Goal: Transaction & Acquisition: Purchase product/service

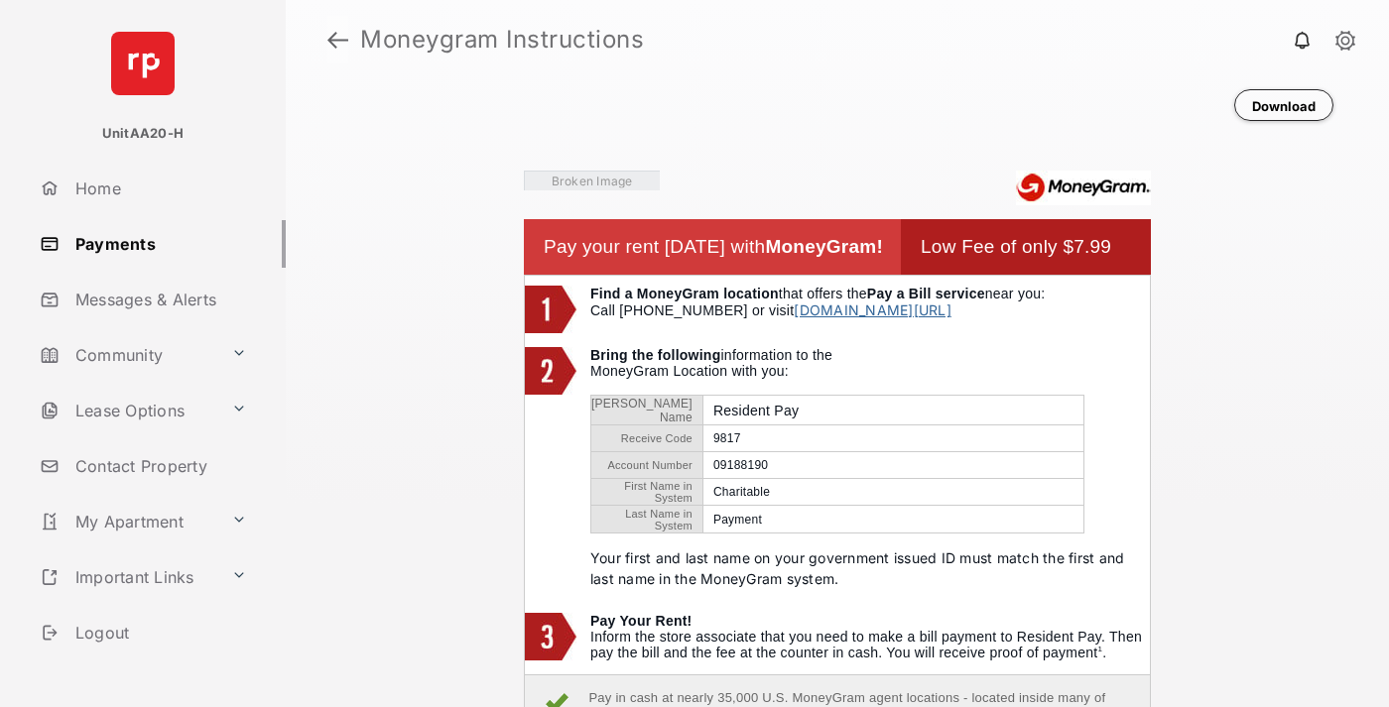
click at [337, 40] on link at bounding box center [337, 40] width 21 height 48
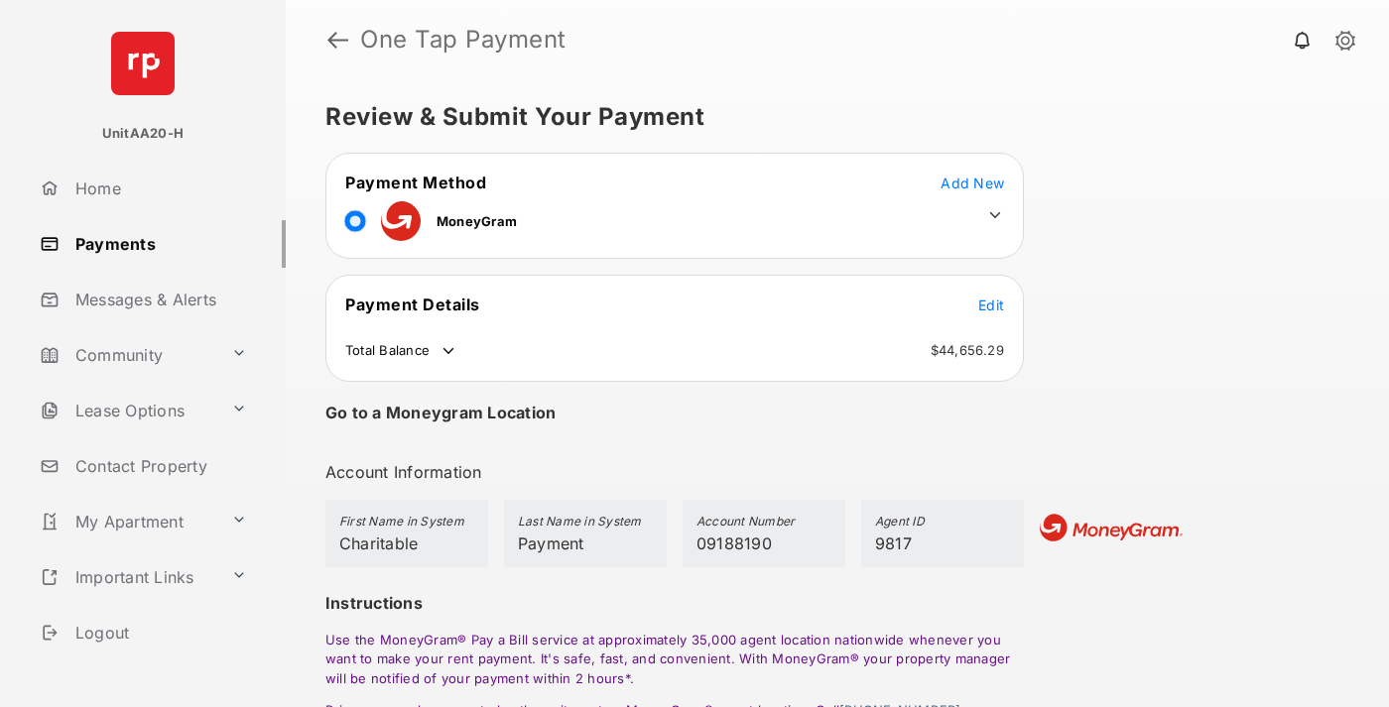
click at [991, 305] on span "Edit" at bounding box center [991, 305] width 26 height 17
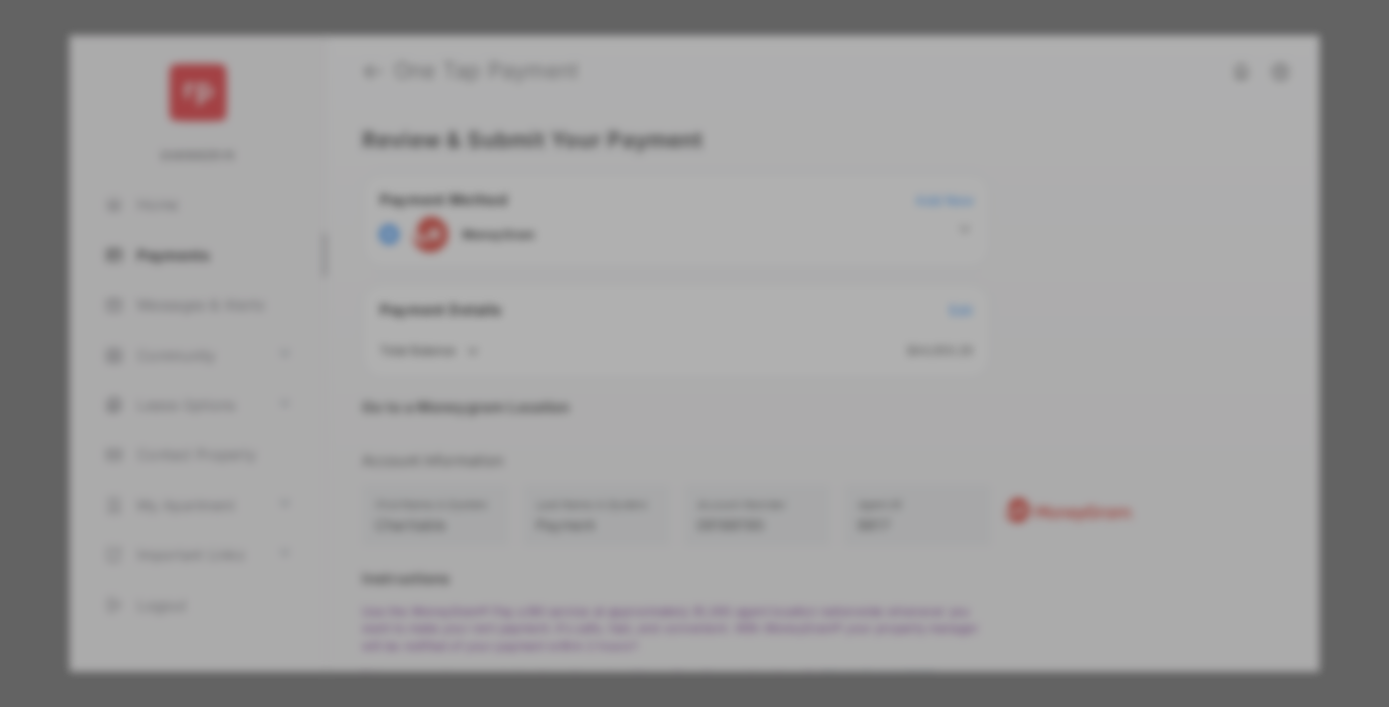
click at [658, 392] on div "Other Amount" at bounding box center [657, 399] width 321 height 34
type input "****"
click at [627, 528] on button "Save" at bounding box center [626, 524] width 99 height 48
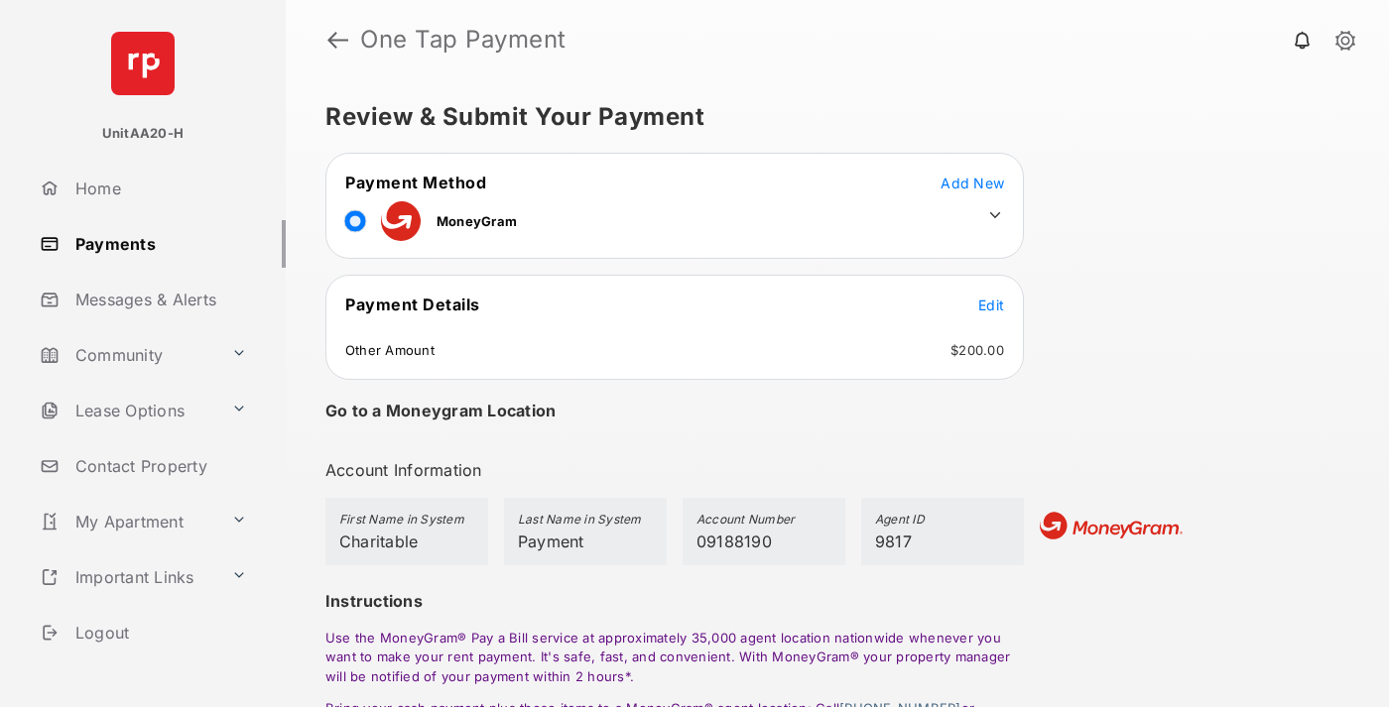
click at [995, 215] on icon at bounding box center [995, 215] width 18 height 18
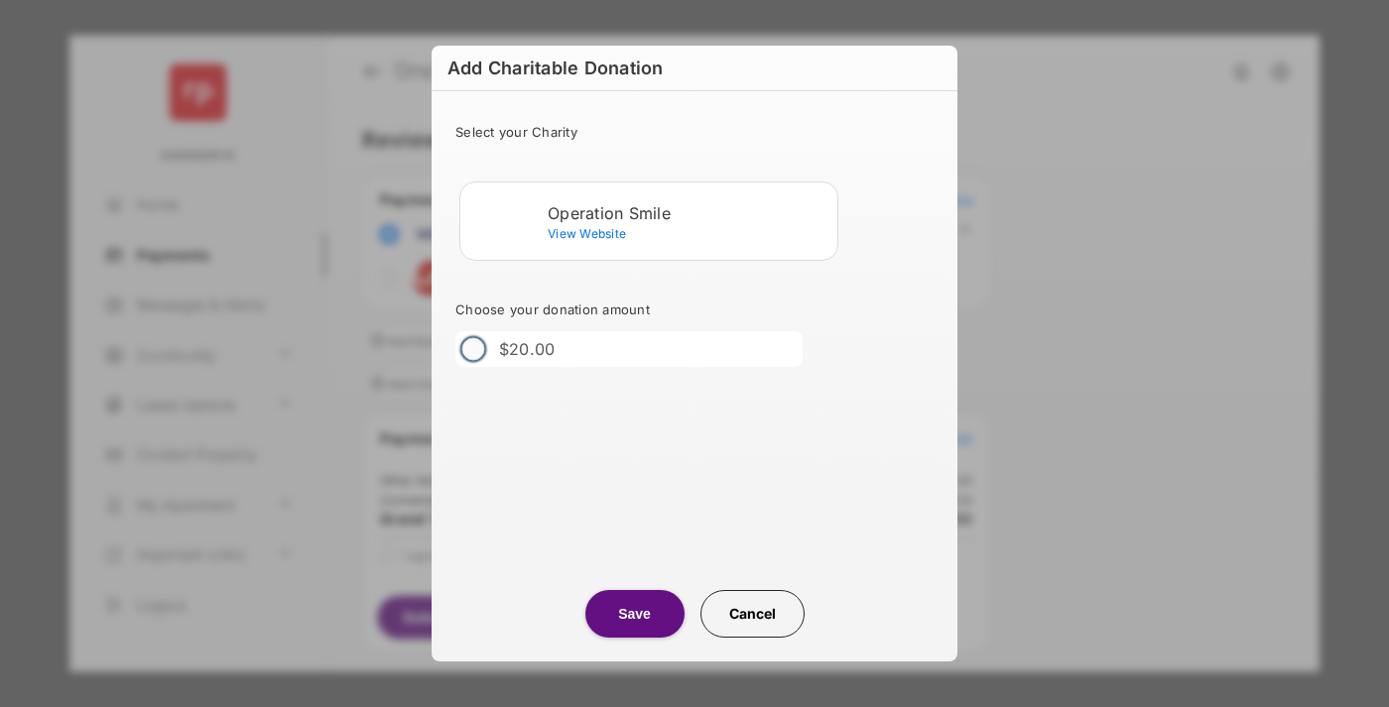
click at [688, 212] on div "Operation Smile" at bounding box center [689, 213] width 282 height 18
click at [634, 614] on button "Save" at bounding box center [634, 614] width 99 height 48
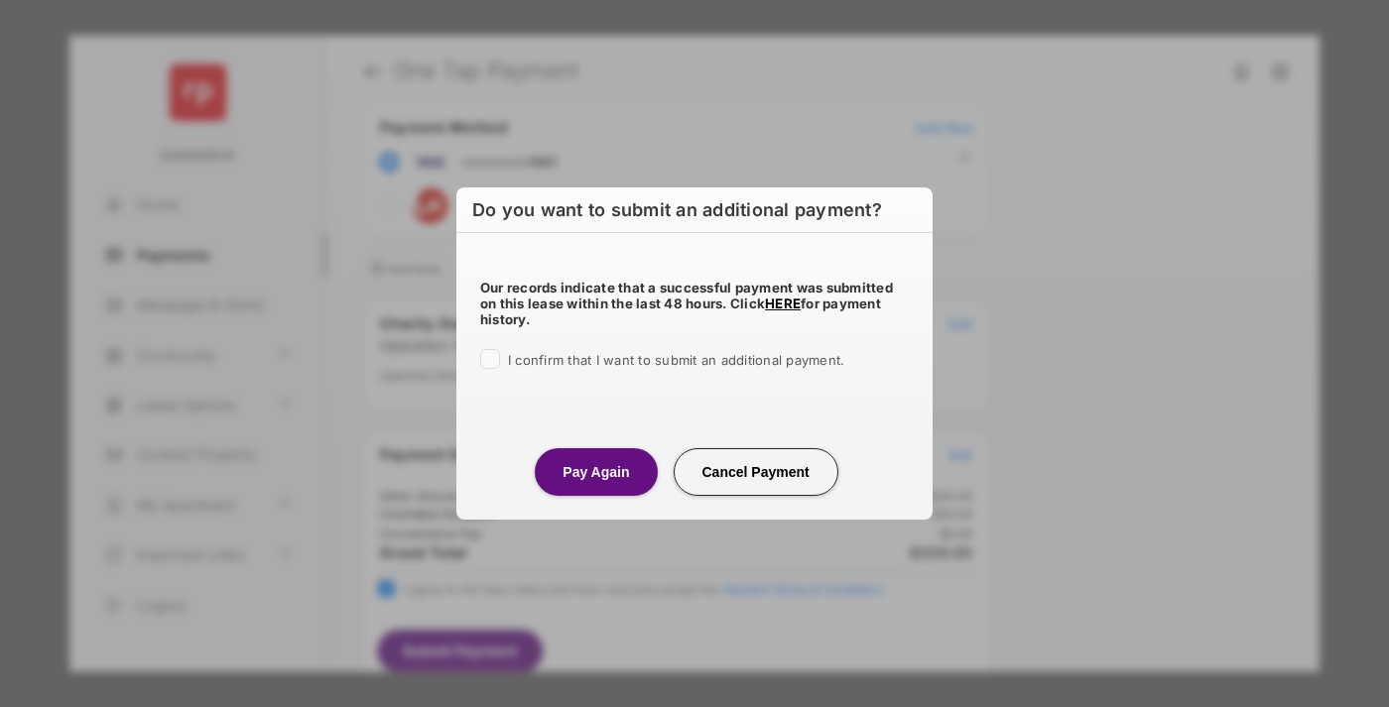
click at [595, 471] on button "Pay Again" at bounding box center [596, 472] width 122 height 48
